Goal: Task Accomplishment & Management: Use online tool/utility

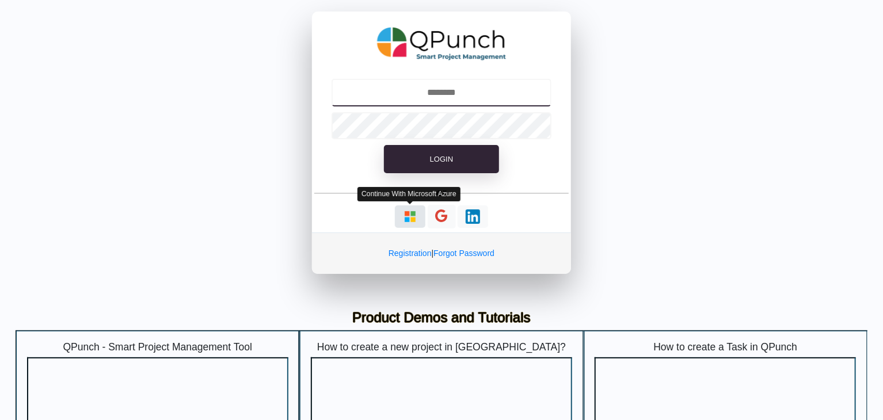
type input "**********"
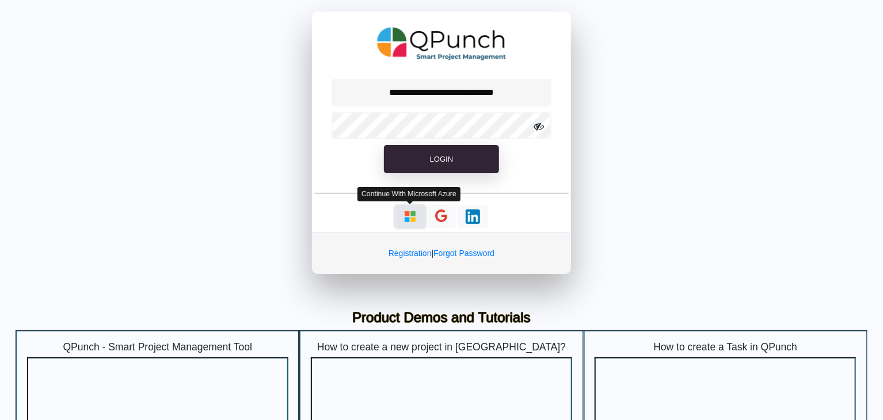
click at [411, 216] on img "button" at bounding box center [410, 216] width 14 height 14
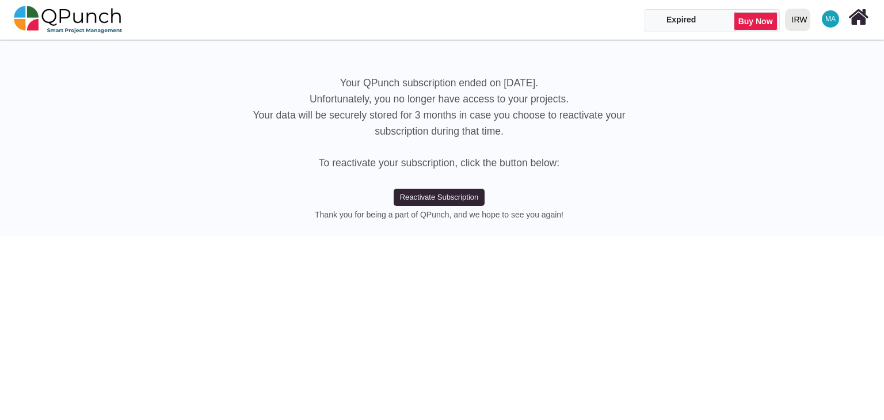
click at [826, 20] on span "MA" at bounding box center [830, 19] width 10 height 7
click at [807, 20] on div "IRW" at bounding box center [797, 20] width 25 height 22
click at [804, 67] on link "IRW" at bounding box center [819, 68] width 79 height 16
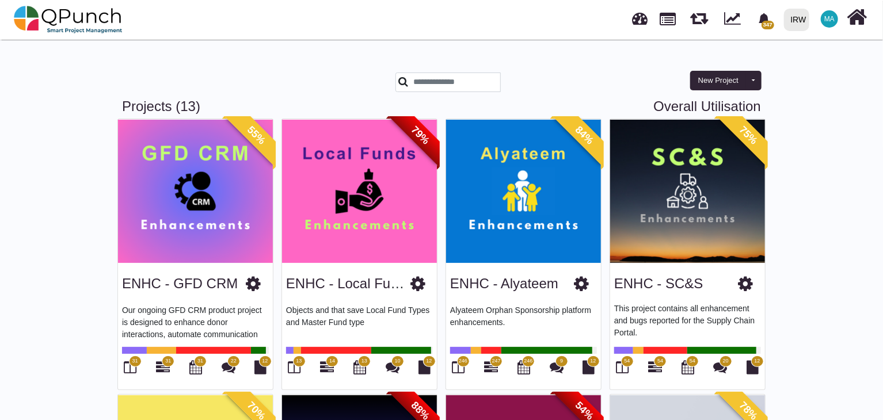
click at [207, 195] on img at bounding box center [195, 191] width 155 height 144
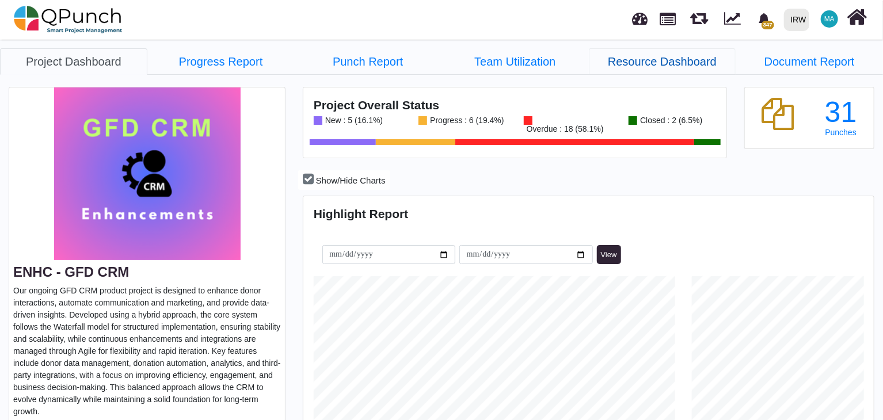
scroll to position [180, 189]
click at [652, 64] on link "Resource Dashboard" at bounding box center [662, 61] width 147 height 26
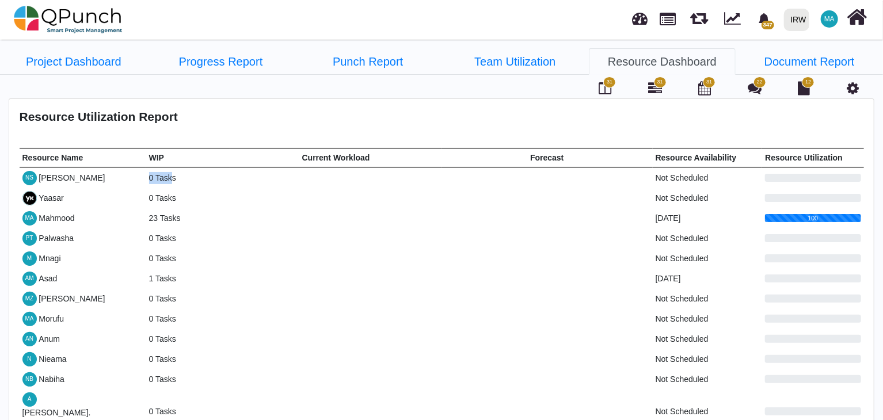
drag, startPoint x: 148, startPoint y: 171, endPoint x: 169, endPoint y: 173, distance: 20.8
click at [169, 173] on td "0 Tasks" at bounding box center [188, 177] width 85 height 21
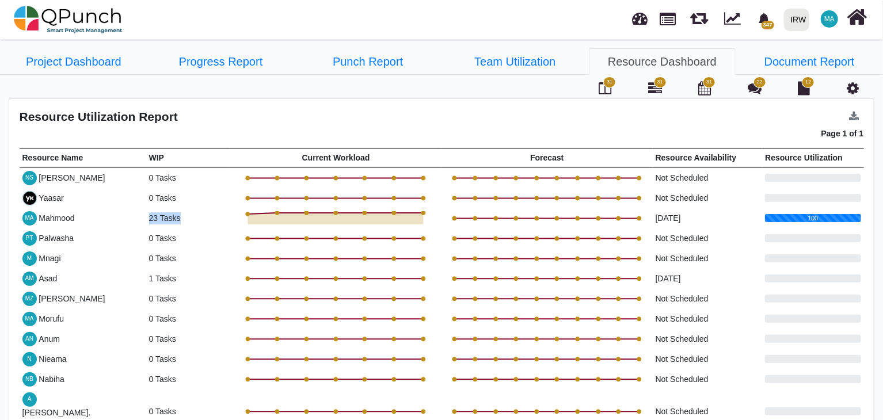
drag, startPoint x: 147, startPoint y: 214, endPoint x: 207, endPoint y: 214, distance: 59.3
click at [207, 214] on td "23 Tasks" at bounding box center [188, 218] width 85 height 20
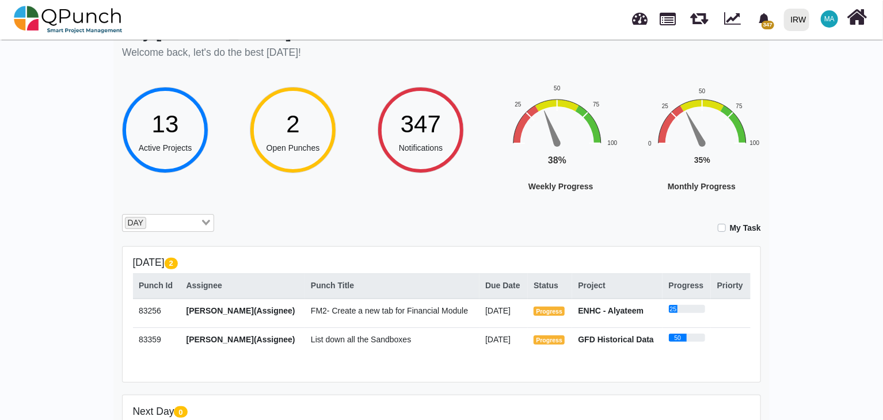
scroll to position [58, 0]
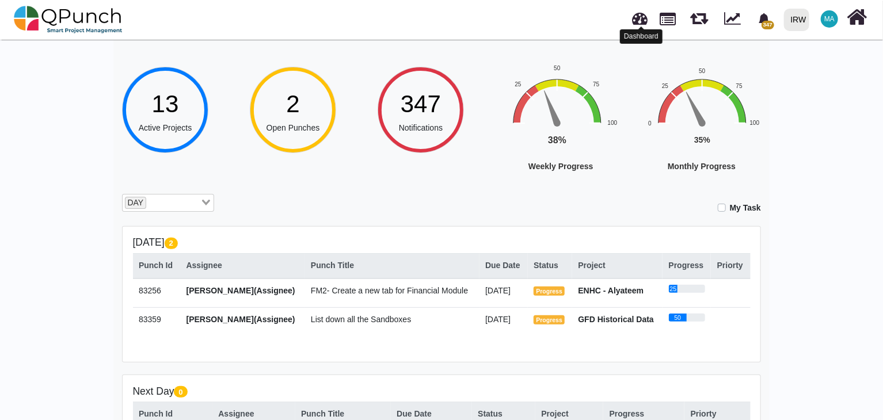
click at [640, 22] on link at bounding box center [640, 16] width 16 height 19
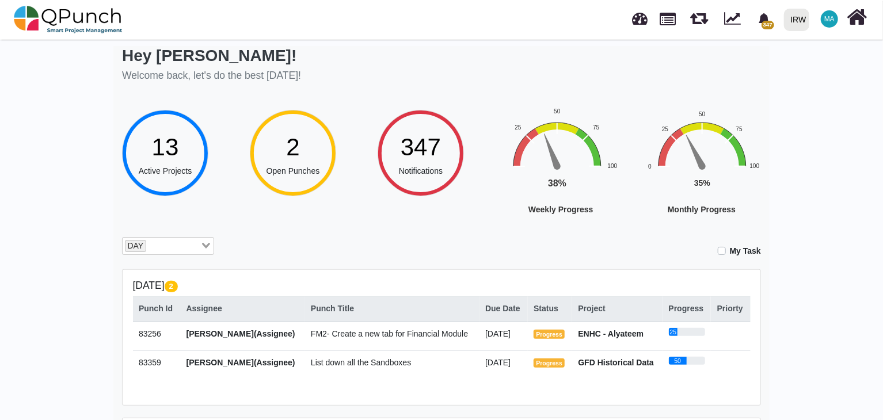
scroll to position [0, 0]
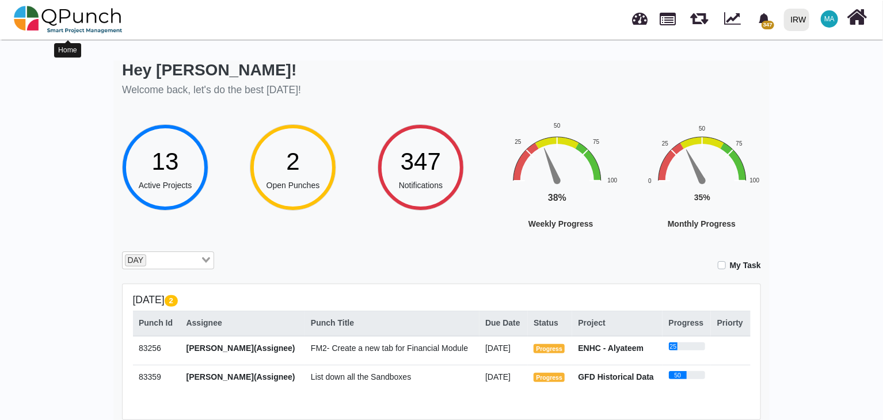
click at [108, 22] on img at bounding box center [68, 19] width 109 height 35
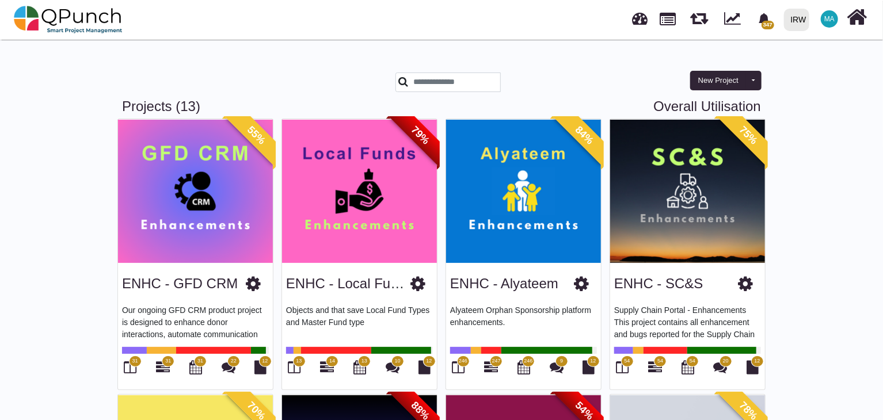
click at [386, 173] on img at bounding box center [359, 191] width 155 height 144
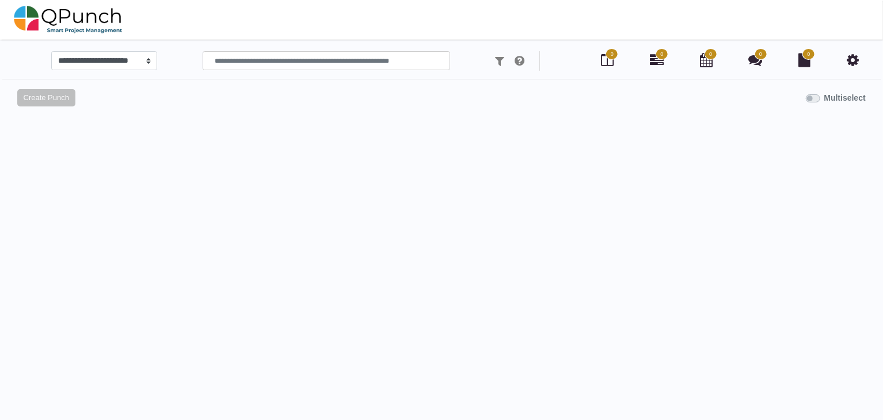
select select
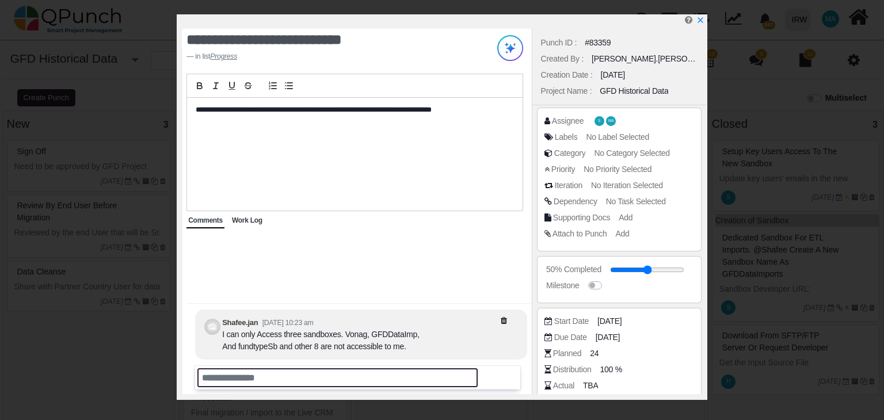
click at [279, 373] on input "text" at bounding box center [337, 377] width 280 height 19
click at [248, 219] on span "Work Log" at bounding box center [247, 220] width 30 height 8
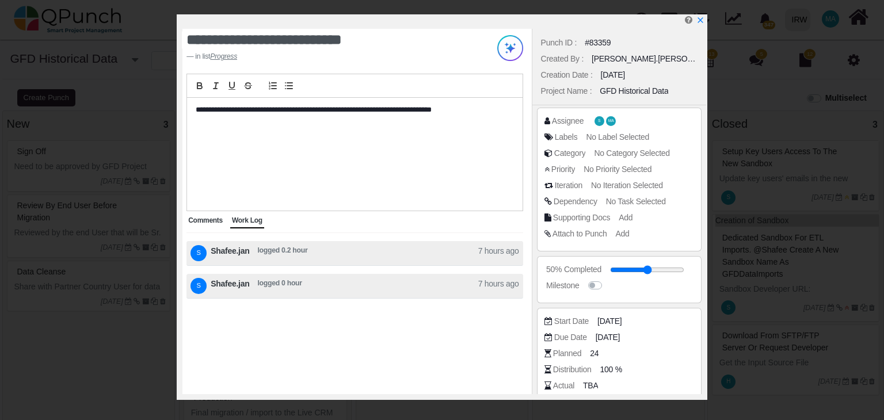
click at [208, 219] on span "Comments" at bounding box center [205, 220] width 35 height 8
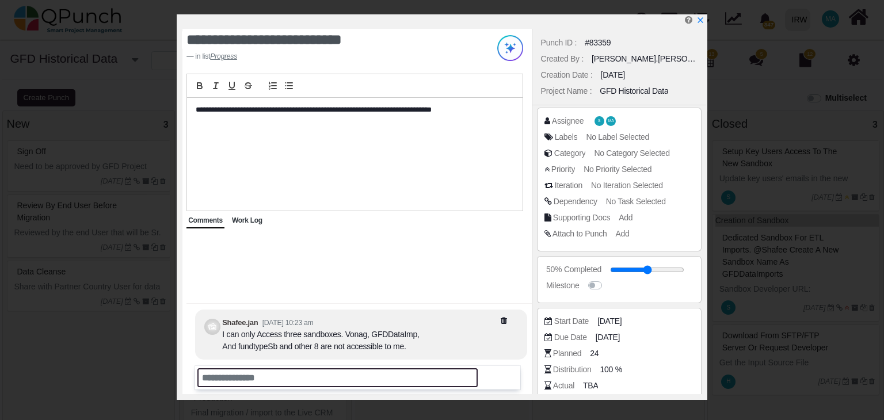
click at [242, 373] on input "text" at bounding box center [337, 377] width 280 height 19
type input "**********"
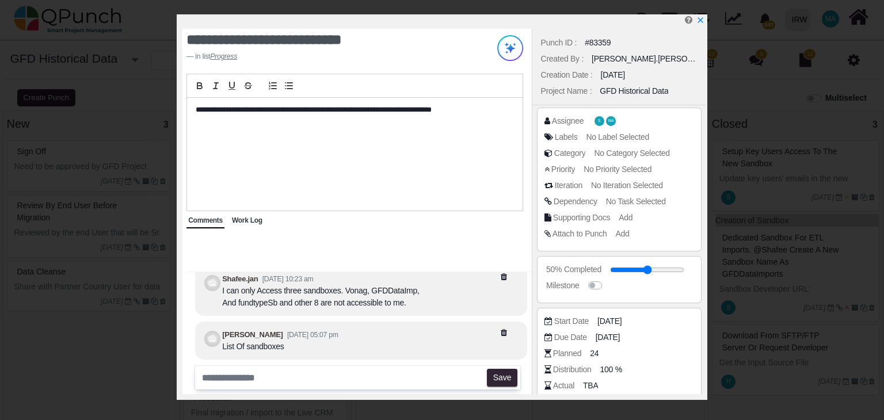
click at [504, 329] on icon at bounding box center [518, 333] width 35 height 8
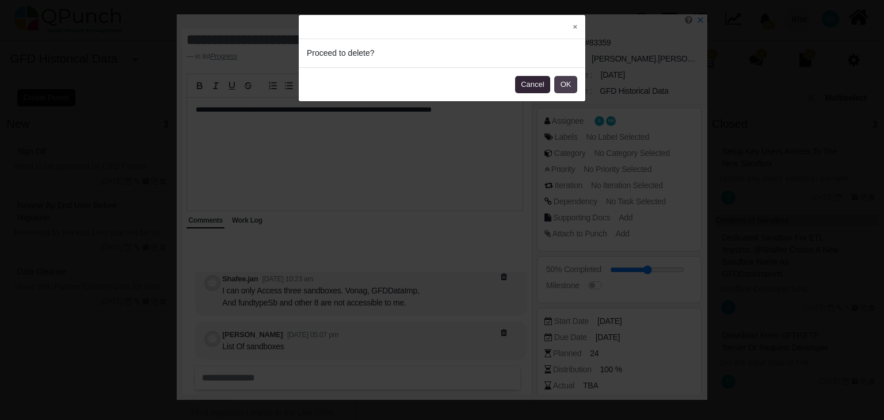
click at [566, 82] on button "OK" at bounding box center [565, 84] width 23 height 17
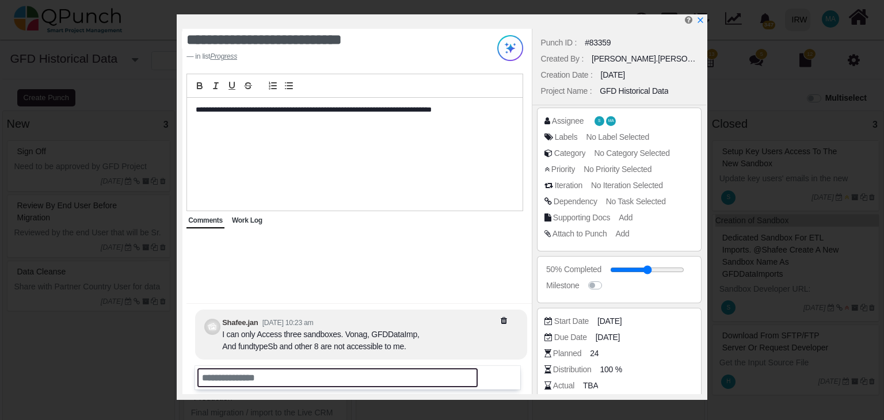
click at [232, 379] on input "text" at bounding box center [337, 377] width 280 height 19
type input "**********"
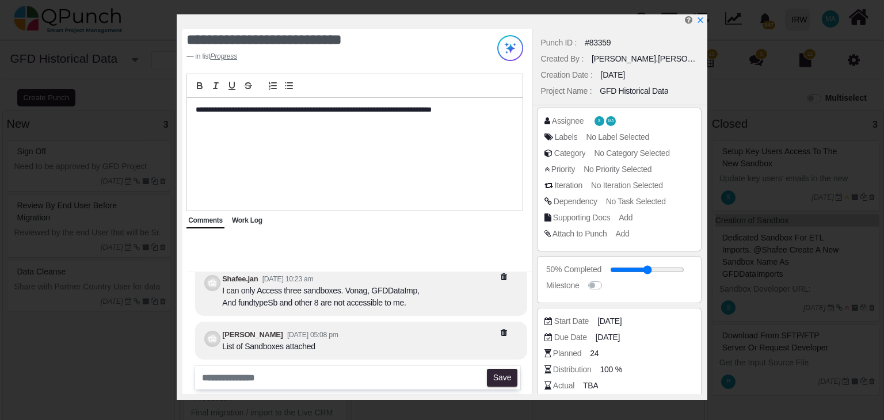
click at [308, 335] on small "[DATE] 05:08 pm" at bounding box center [312, 335] width 51 height 8
click at [283, 348] on div "List of Sandboxes attached" at bounding box center [280, 347] width 116 height 12
click at [399, 345] on div at bounding box center [429, 341] width 182 height 24
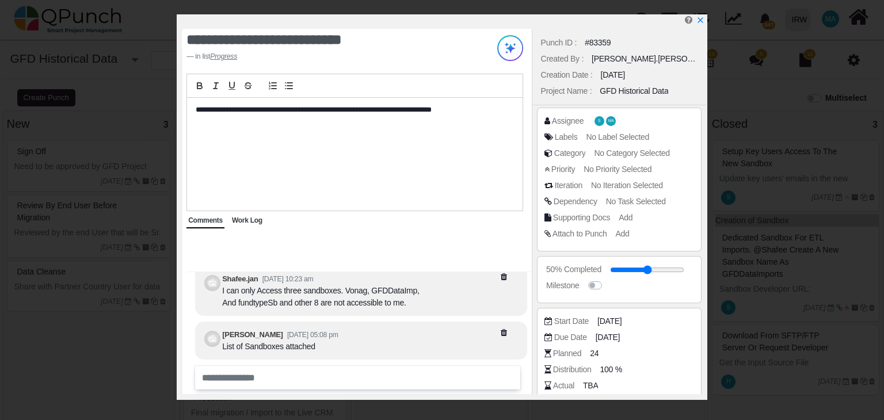
click at [504, 331] on icon at bounding box center [518, 333] width 35 height 8
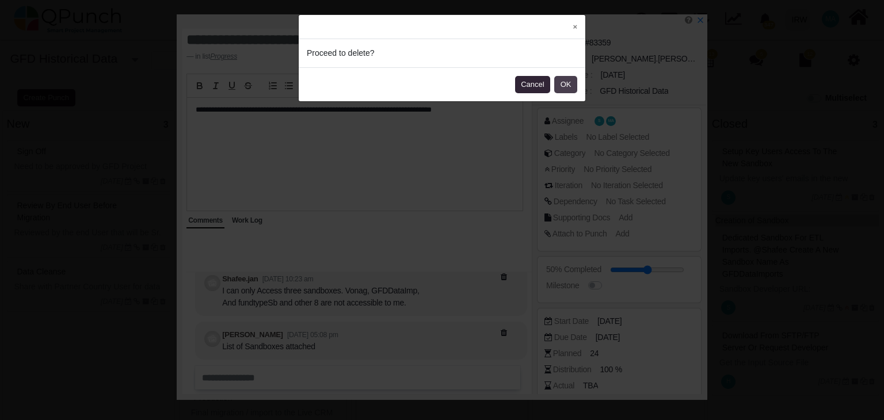
click at [567, 82] on button "OK" at bounding box center [565, 84] width 23 height 17
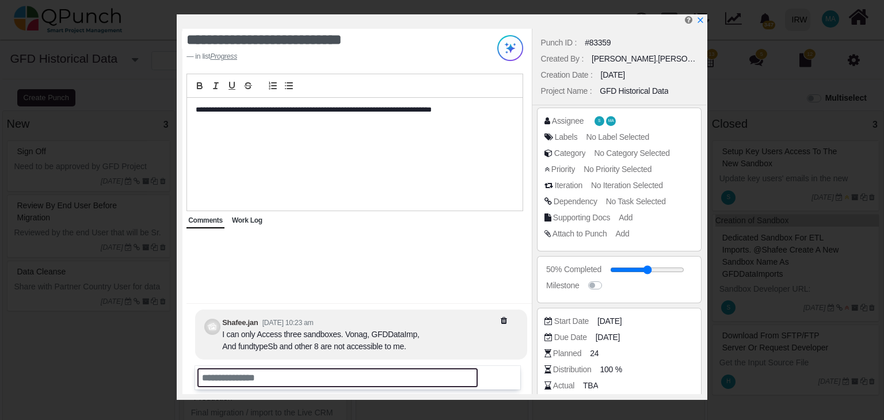
click at [239, 376] on input "text" at bounding box center [337, 377] width 280 height 19
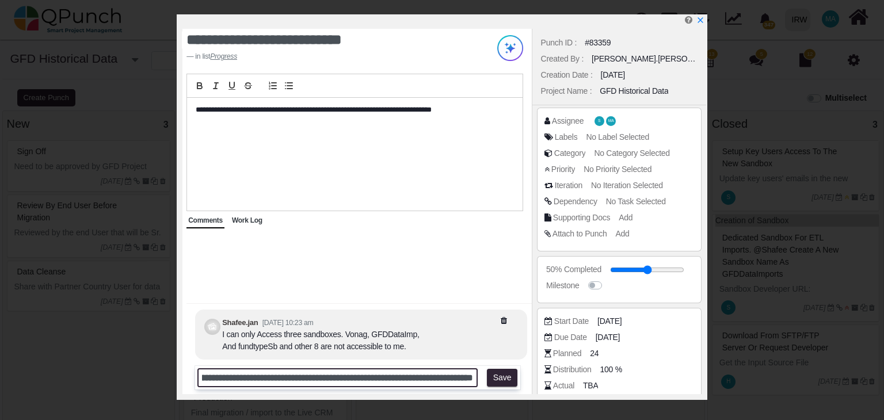
scroll to position [0, 108]
type input "**********"
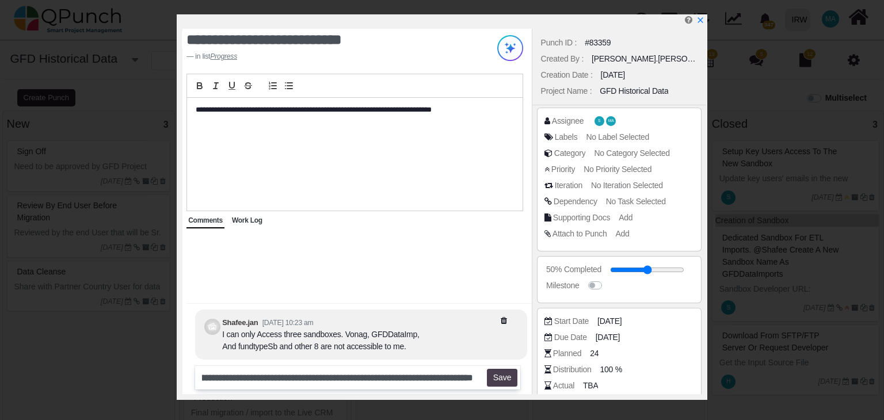
click at [509, 378] on button "Save" at bounding box center [502, 378] width 30 height 18
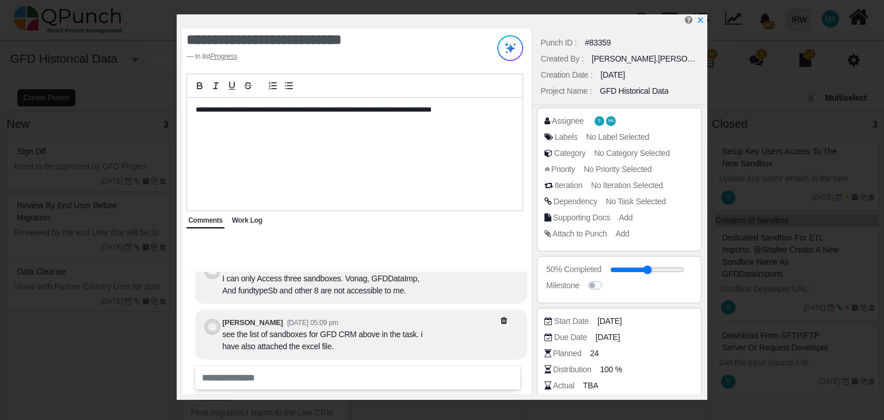
click at [207, 140] on div "**********" at bounding box center [354, 154] width 335 height 113
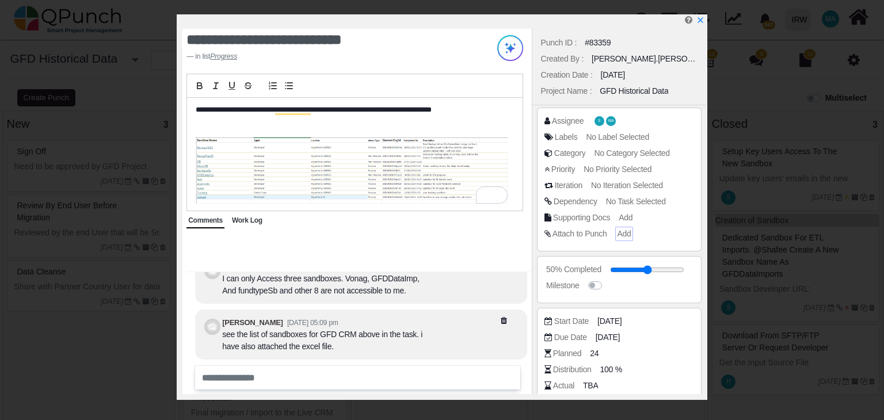
click at [626, 235] on span "Add" at bounding box center [624, 233] width 14 height 9
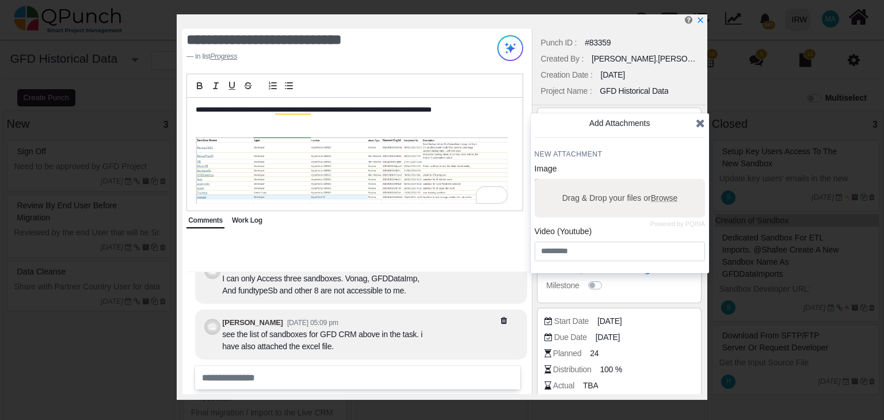
click at [609, 197] on label "Drag & Drop your files or Browse" at bounding box center [620, 198] width 124 height 20
click at [609, 182] on input "Drag & Drop your files or Browse" at bounding box center [620, 180] width 170 height 3
type input "**********"
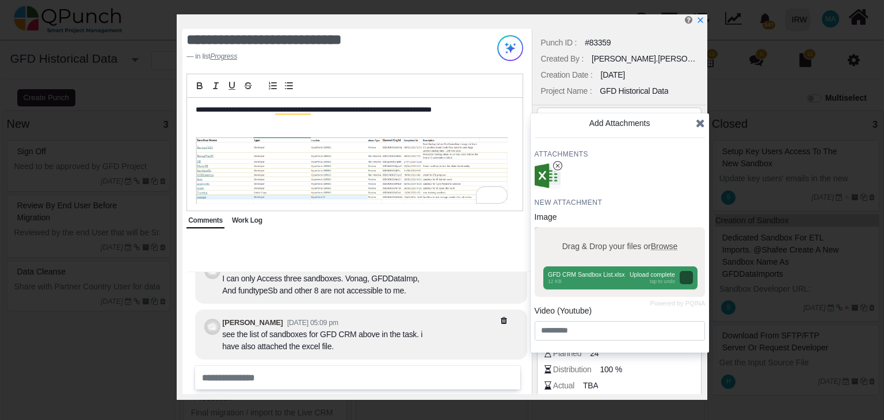
click at [702, 123] on icon at bounding box center [700, 123] width 9 height 12
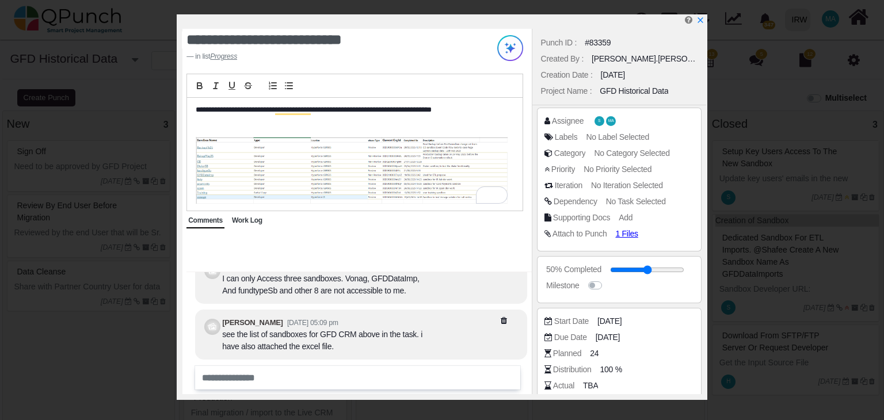
click at [677, 219] on div "Supporting Docs Add" at bounding box center [621, 218] width 155 height 12
click at [285, 380] on input "text" at bounding box center [337, 377] width 280 height 19
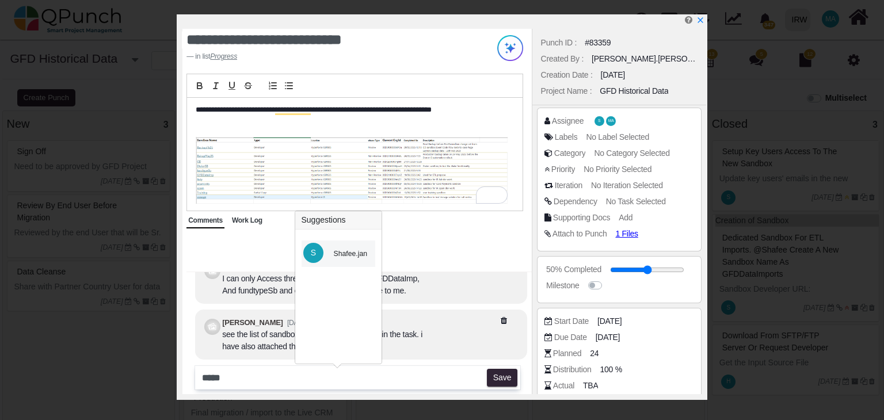
click at [349, 256] on div "Shafee.jan" at bounding box center [351, 254] width 34 height 10
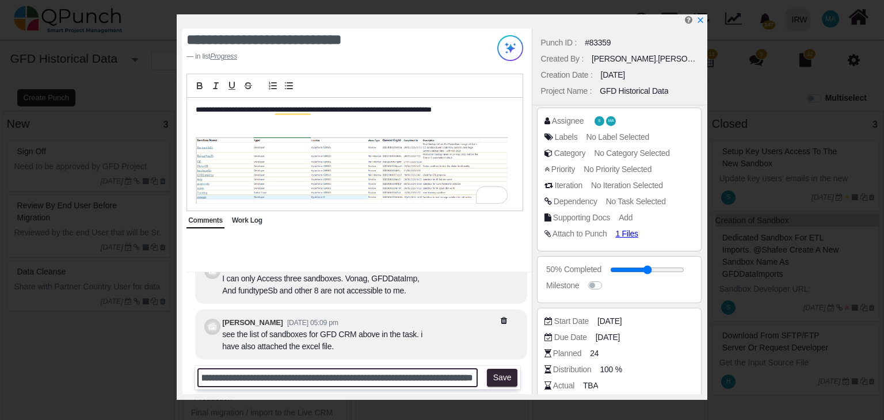
scroll to position [0, 129]
type input "**********"
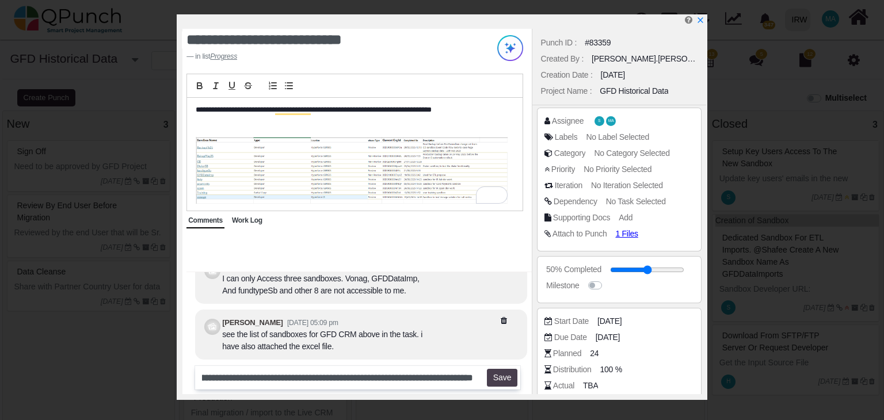
click at [503, 379] on button "Save" at bounding box center [502, 378] width 30 height 18
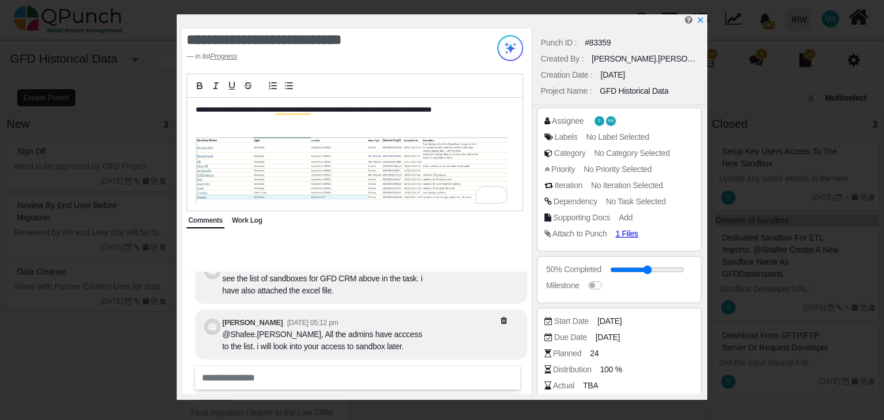
click at [249, 223] on span "Work Log" at bounding box center [247, 220] width 30 height 8
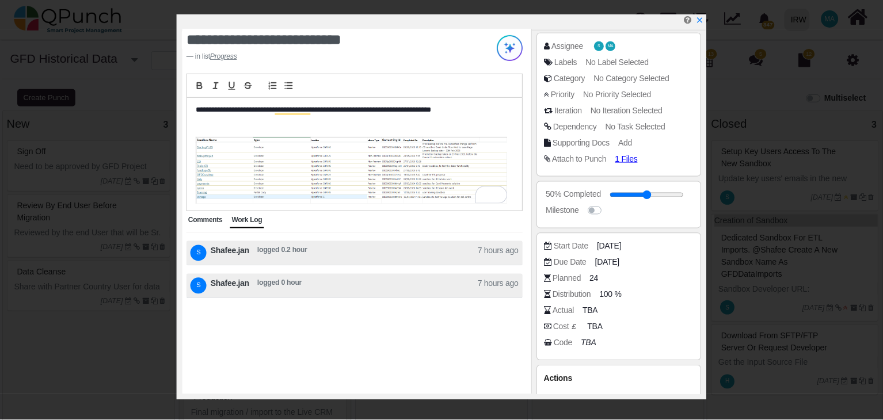
scroll to position [104, 0]
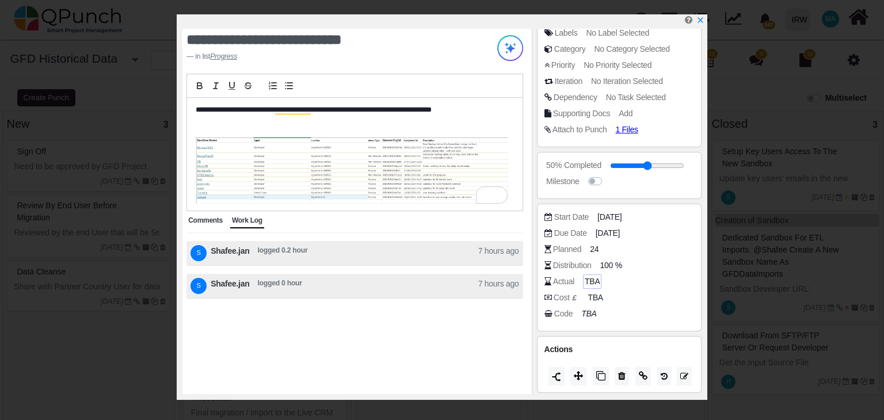
click at [592, 279] on span "TBA" at bounding box center [592, 282] width 15 height 12
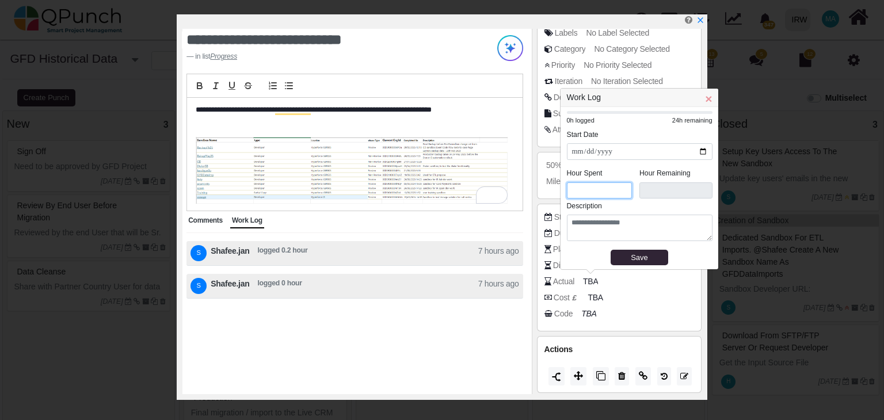
drag, startPoint x: 582, startPoint y: 189, endPoint x: 561, endPoint y: 185, distance: 21.8
click at [561, 185] on div "**********" at bounding box center [639, 188] width 158 height 162
click at [706, 103] on span "×" at bounding box center [708, 98] width 7 height 13
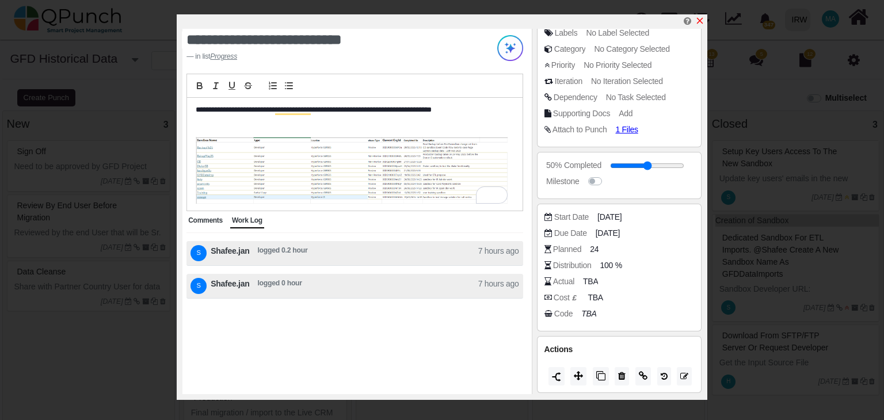
click at [700, 21] on icon "x" at bounding box center [699, 20] width 9 height 9
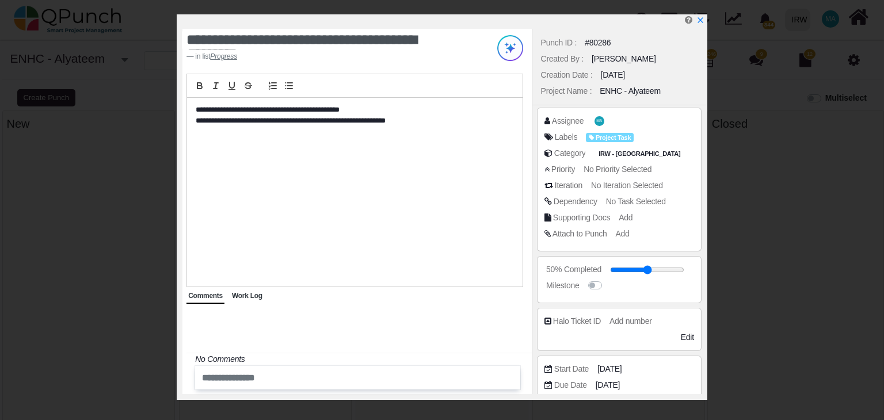
select select
